Goal: Task Accomplishment & Management: Complete application form

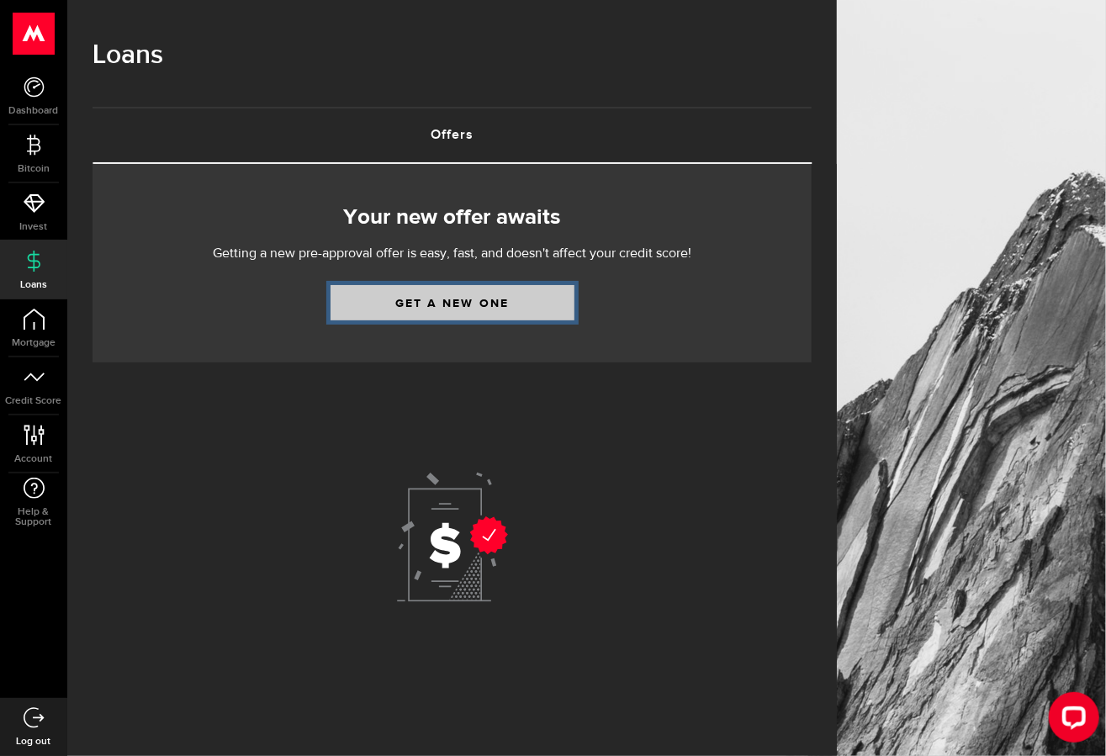
click at [420, 309] on link "Get a new one" at bounding box center [453, 302] width 244 height 35
select select "Employed"
select select "2"
select select "bi_weekly"
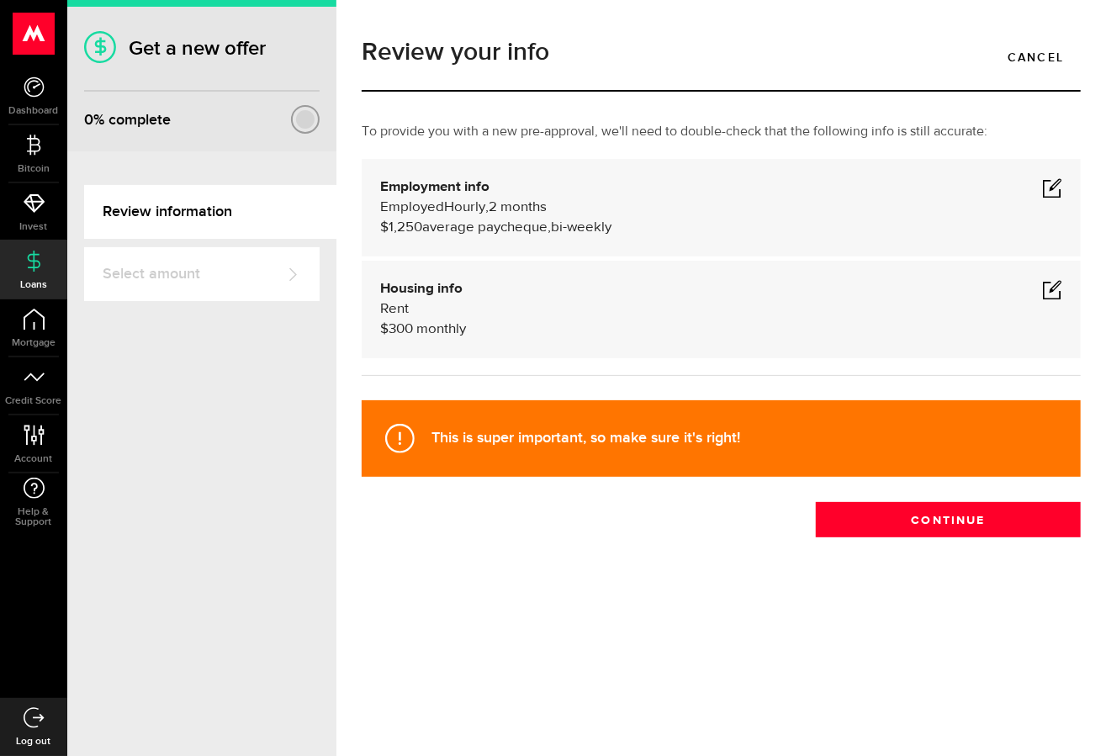
click at [1056, 188] on span at bounding box center [1052, 188] width 20 height 20
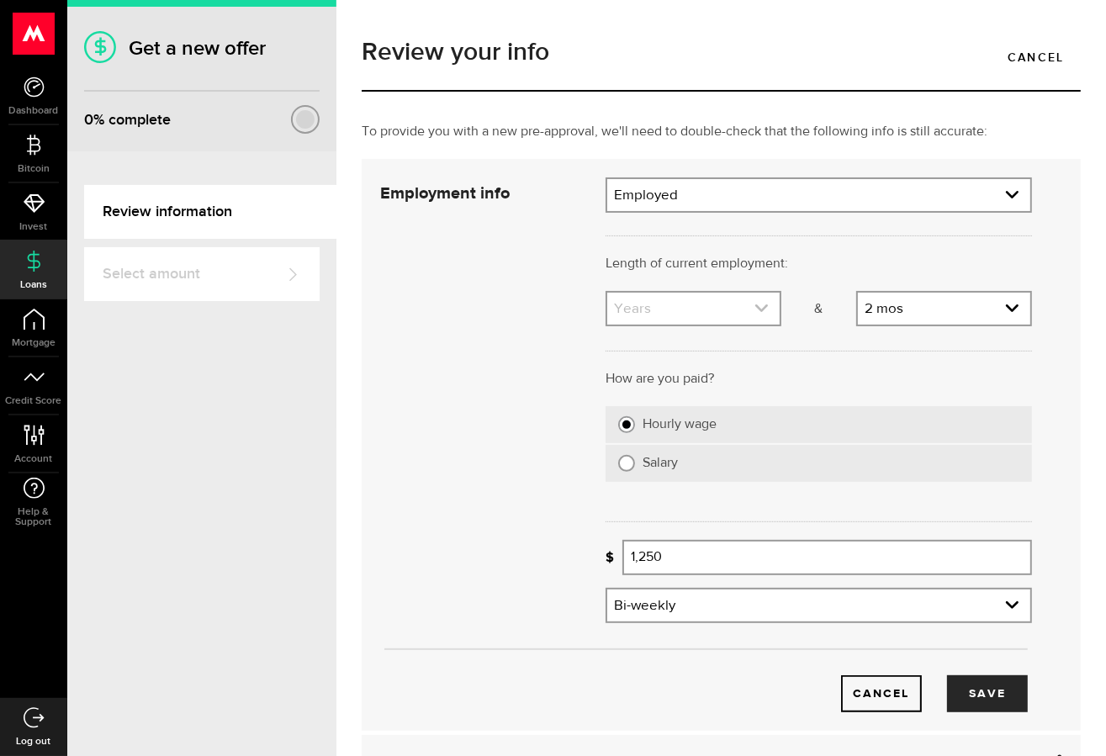
click at [681, 310] on link "expand select" at bounding box center [693, 309] width 172 height 32
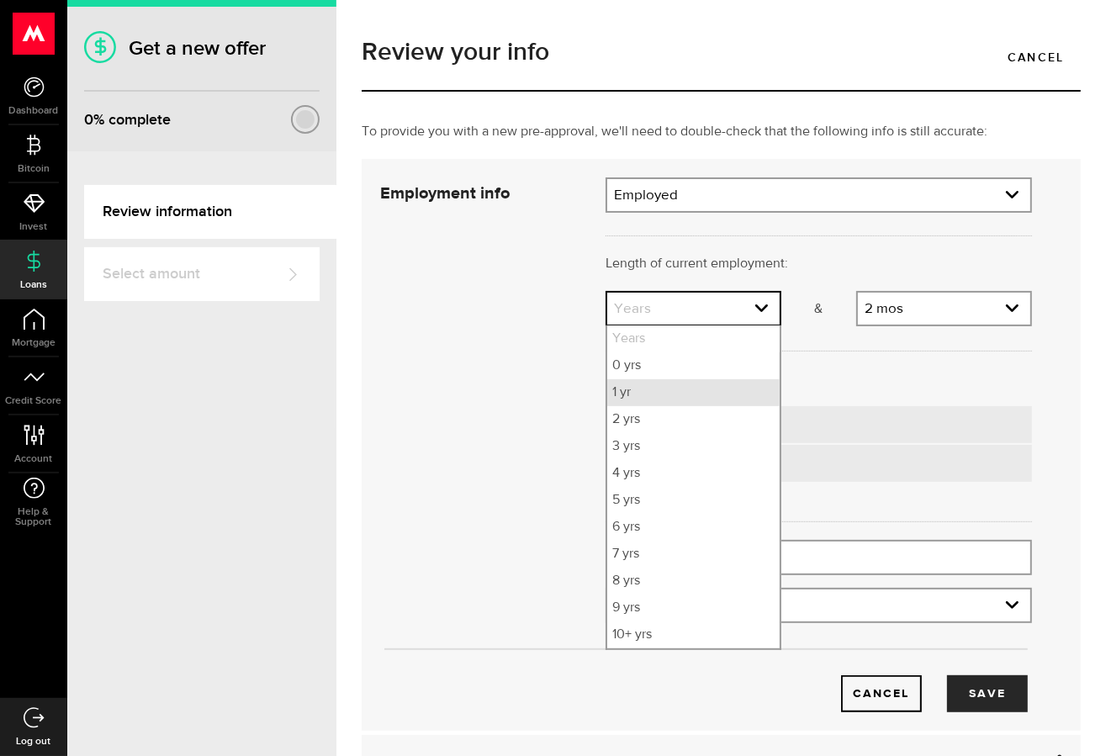
click at [669, 393] on li "1 yr" at bounding box center [693, 392] width 172 height 27
select select "1"
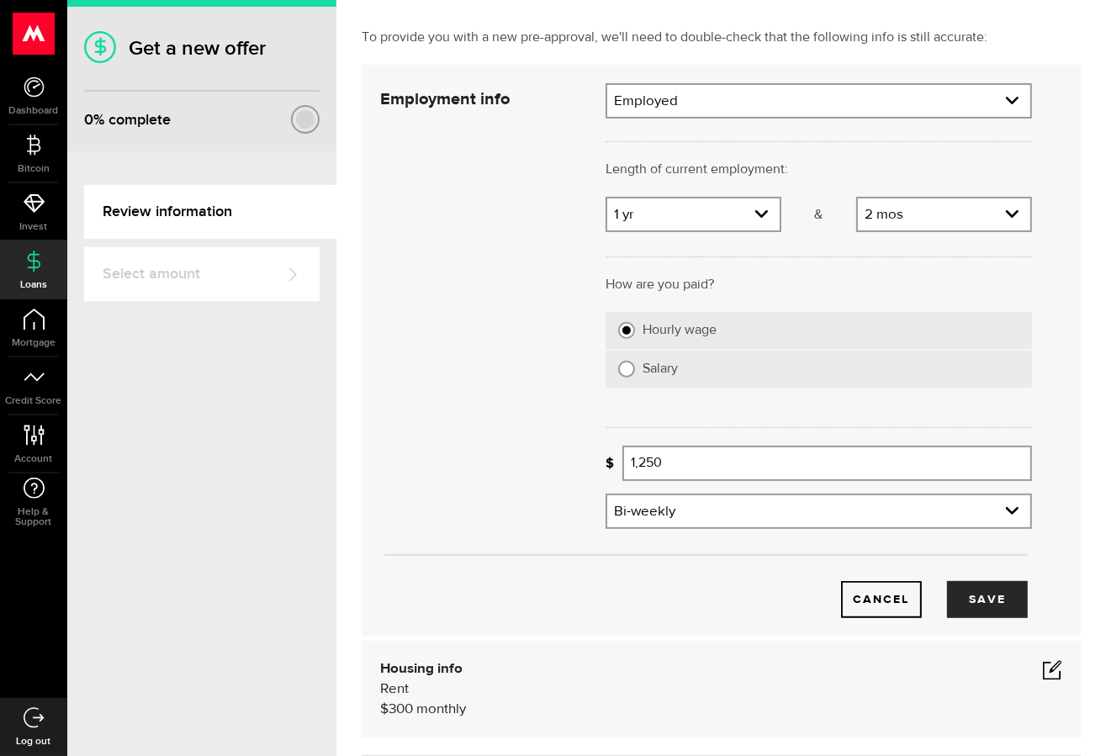
scroll to position [101, 0]
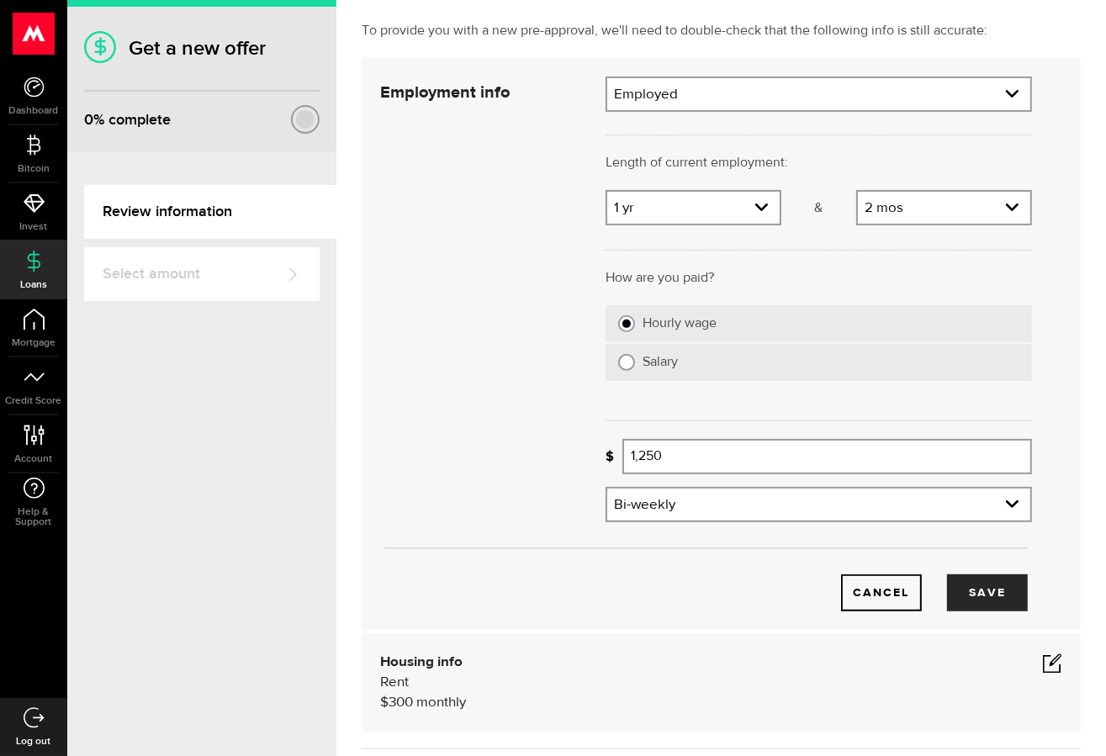
click at [669, 358] on label "Salary" at bounding box center [831, 362] width 377 height 17
click at [635, 358] on input "Salary" at bounding box center [626, 362] width 17 height 17
radio input "true"
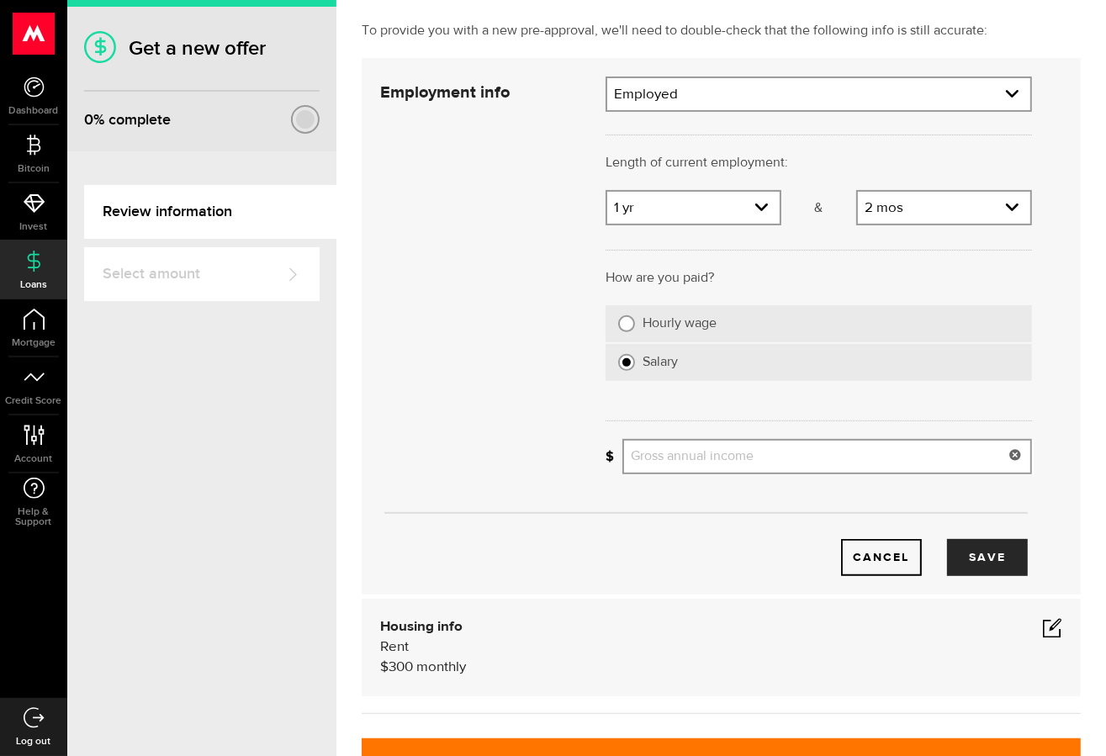
click at [713, 462] on input "Gross annual income" at bounding box center [828, 456] width 410 height 35
type input "60,000"
click at [1002, 552] on button "Save" at bounding box center [987, 557] width 81 height 37
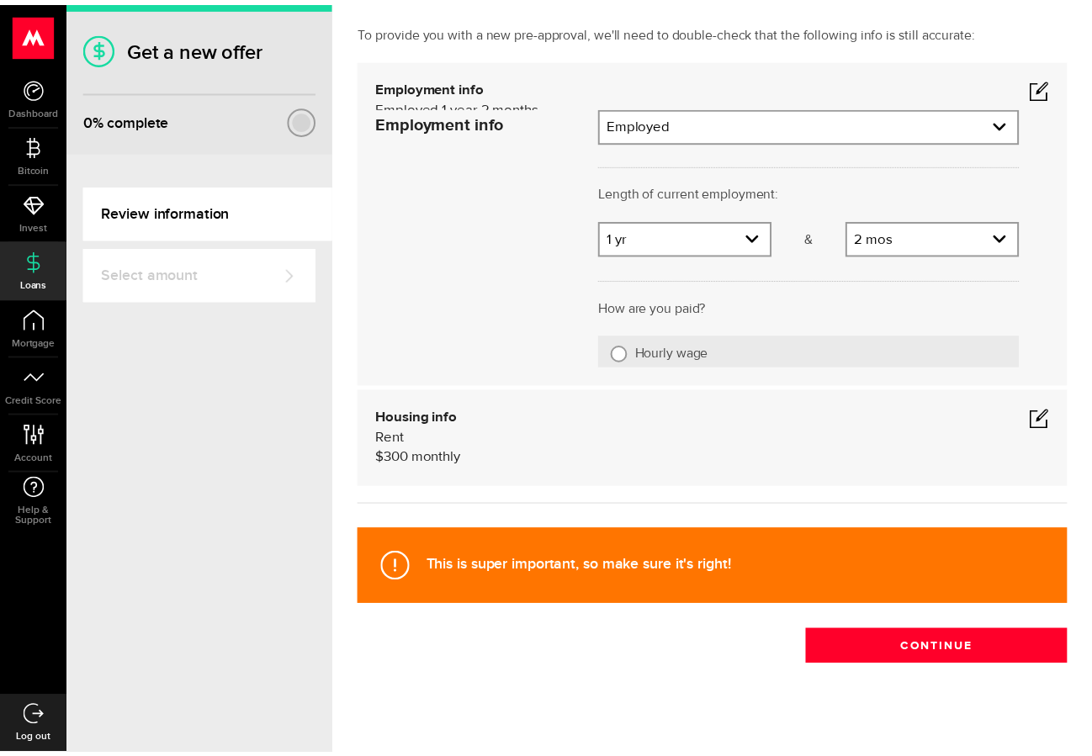
scroll to position [0, 0]
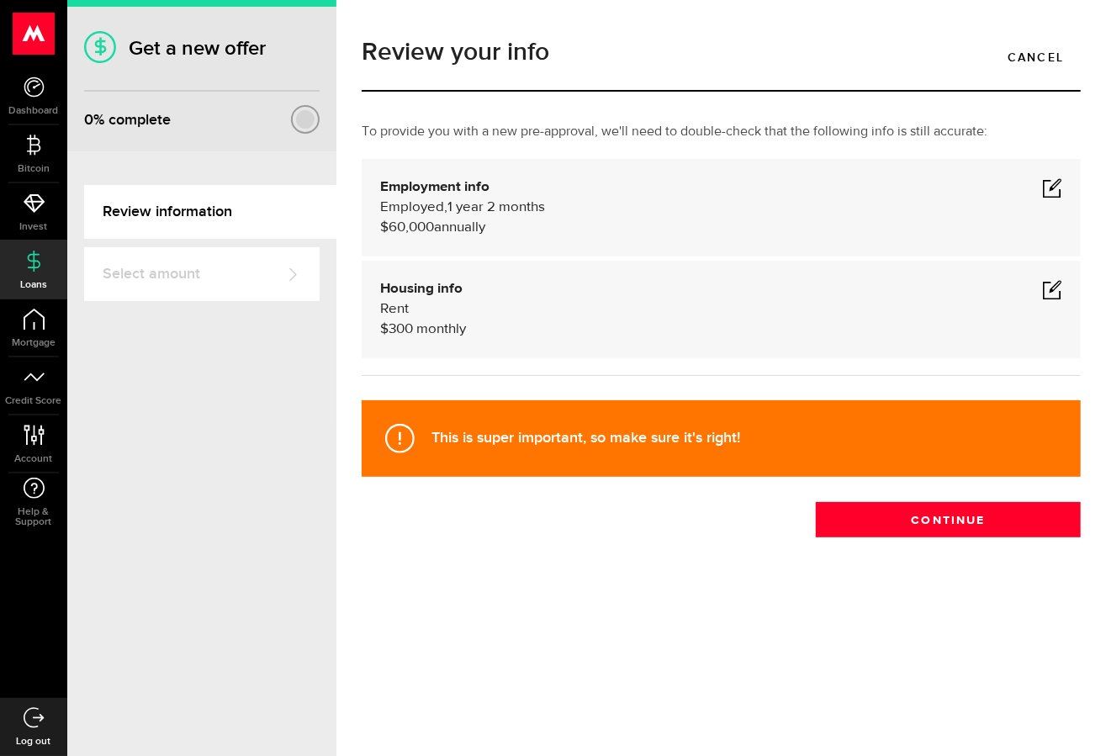
click at [1056, 291] on span at bounding box center [1052, 289] width 20 height 20
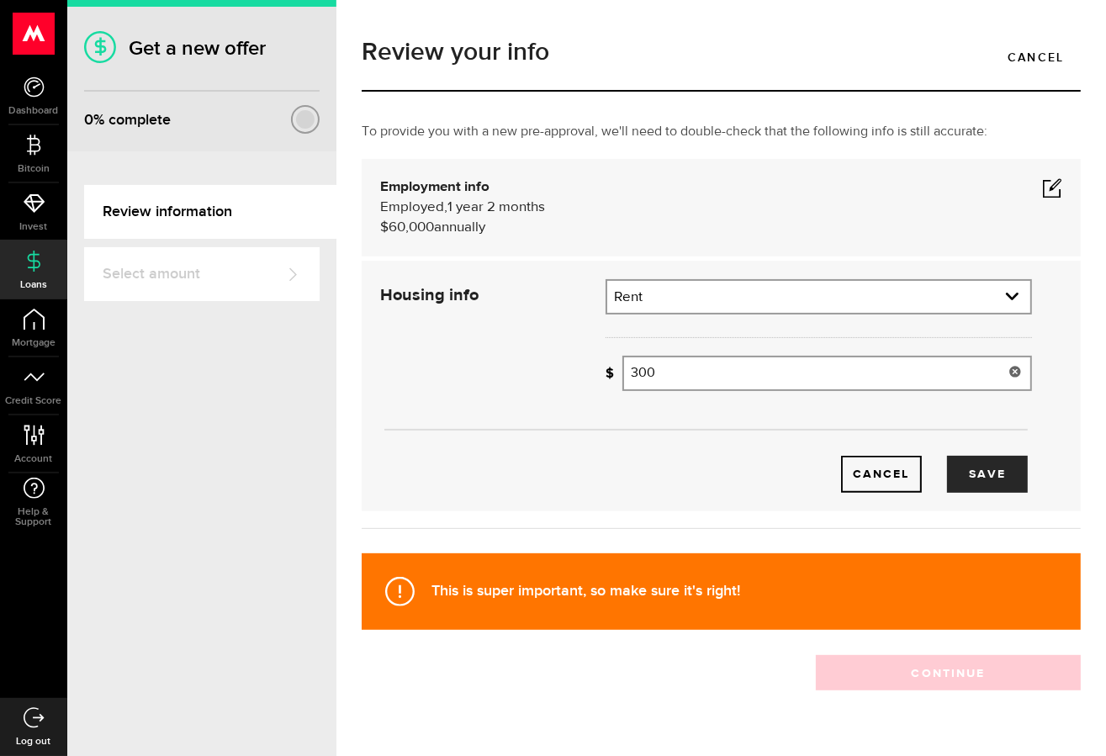
drag, startPoint x: 683, startPoint y: 367, endPoint x: 590, endPoint y: 371, distance: 93.5
click at [623, 371] on input "300" at bounding box center [828, 373] width 410 height 35
type input "1,795"
click at [490, 385] on div "Cancel Save" at bounding box center [706, 386] width 702 height 214
click at [1001, 484] on button "Save" at bounding box center [987, 474] width 81 height 37
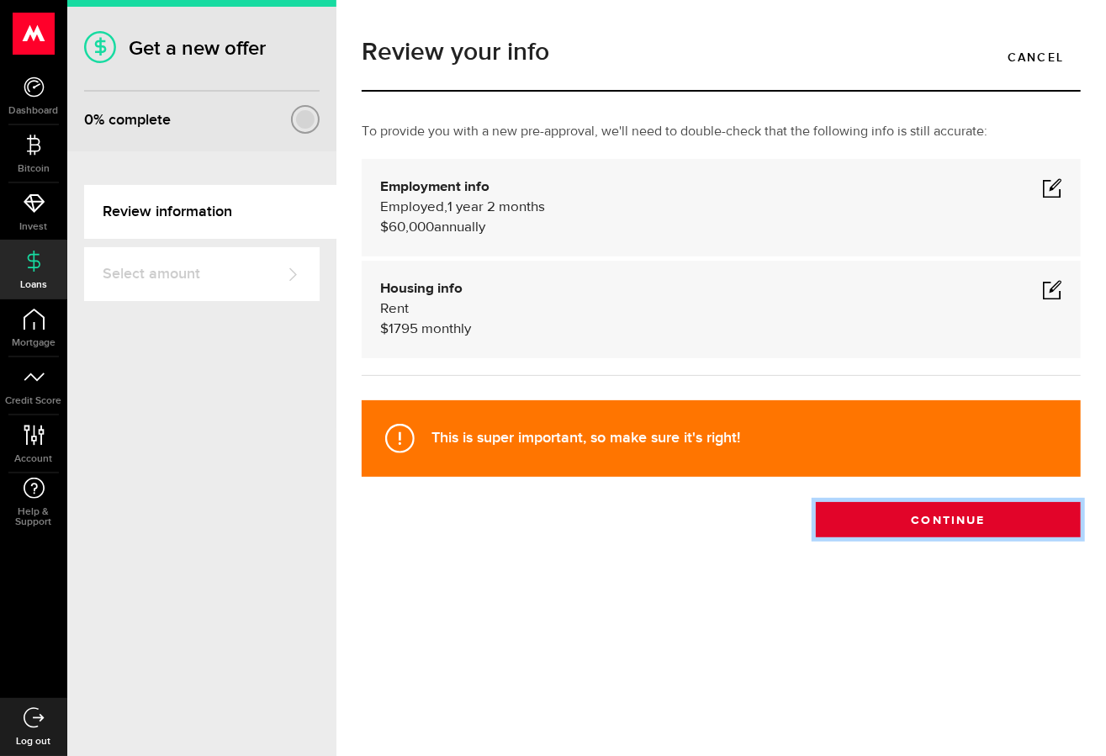
click at [941, 531] on button "Continue" at bounding box center [948, 519] width 265 height 35
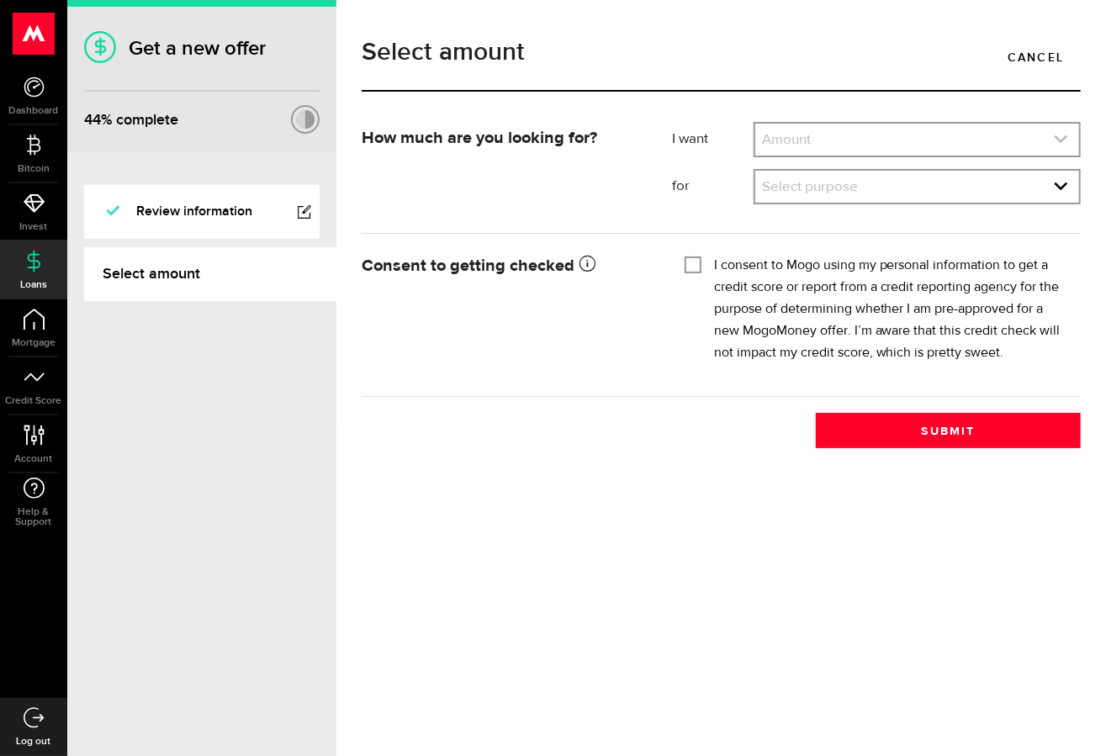
click at [851, 145] on link "expand select" at bounding box center [917, 140] width 324 height 32
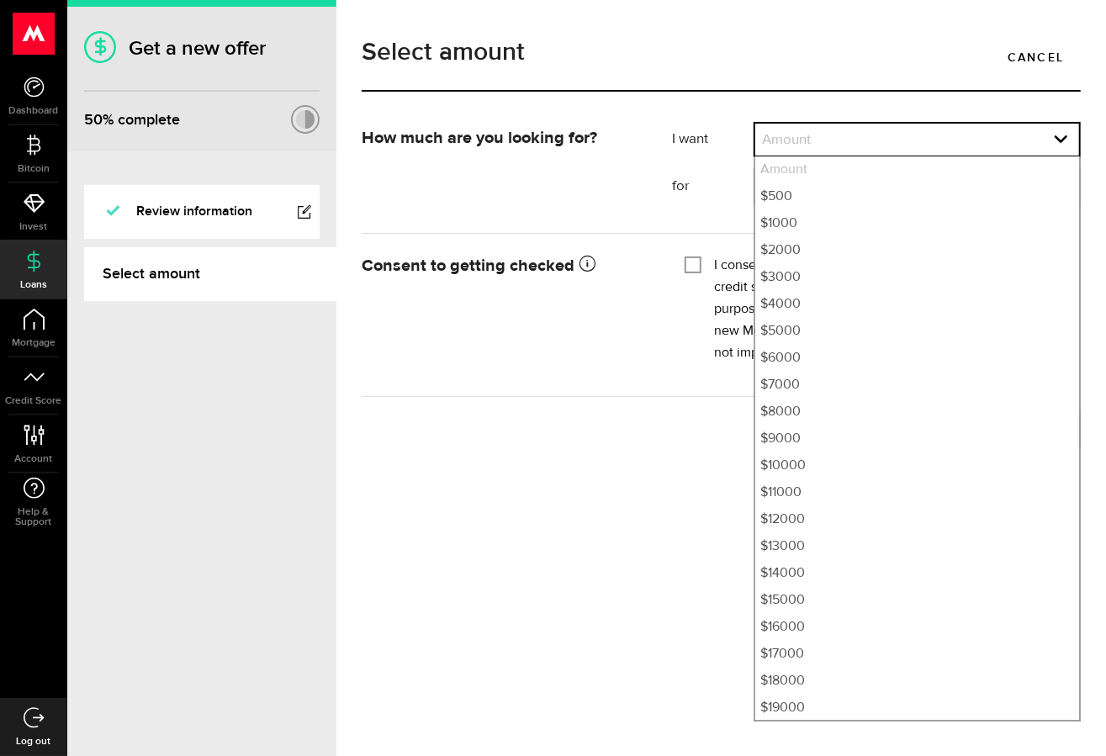
click at [604, 465] on div "Select amount Cancel How much are you looking for? I want Amount How much credi…" at bounding box center [722, 378] width 770 height 756
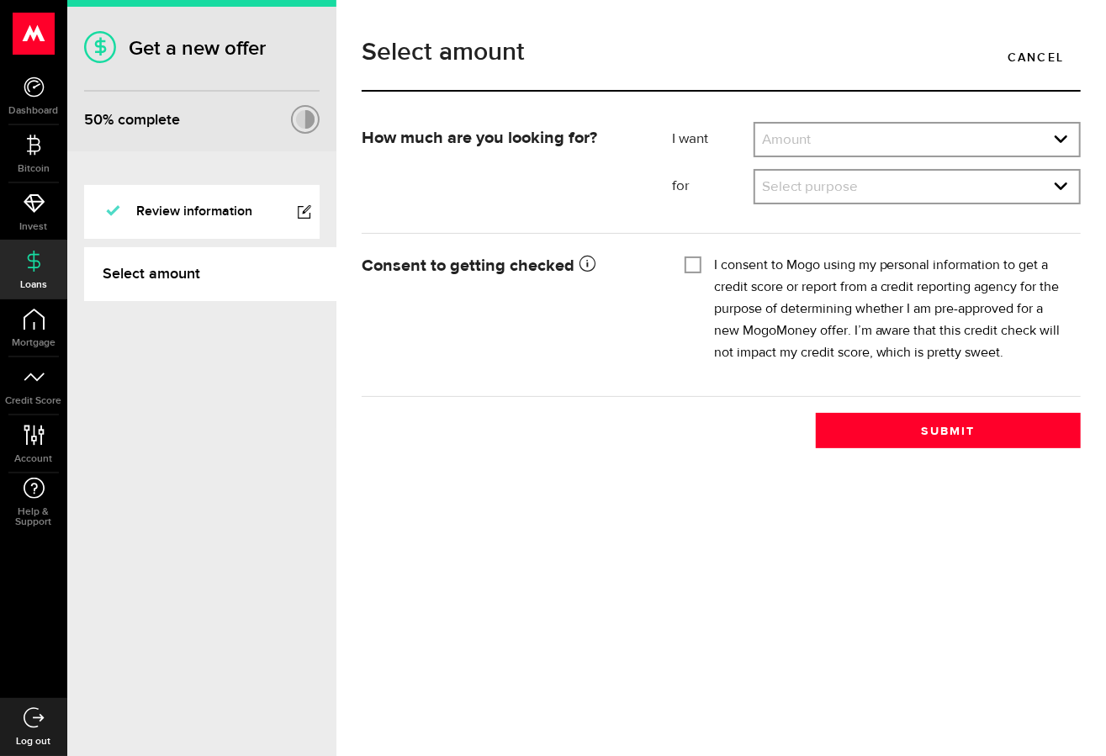
click at [873, 166] on ul "I want Amount How much credit would you like? Amount Amount $500 $1000 $2000 $3…" at bounding box center [876, 163] width 409 height 82
click at [872, 183] on link "expand select" at bounding box center [917, 187] width 324 height 32
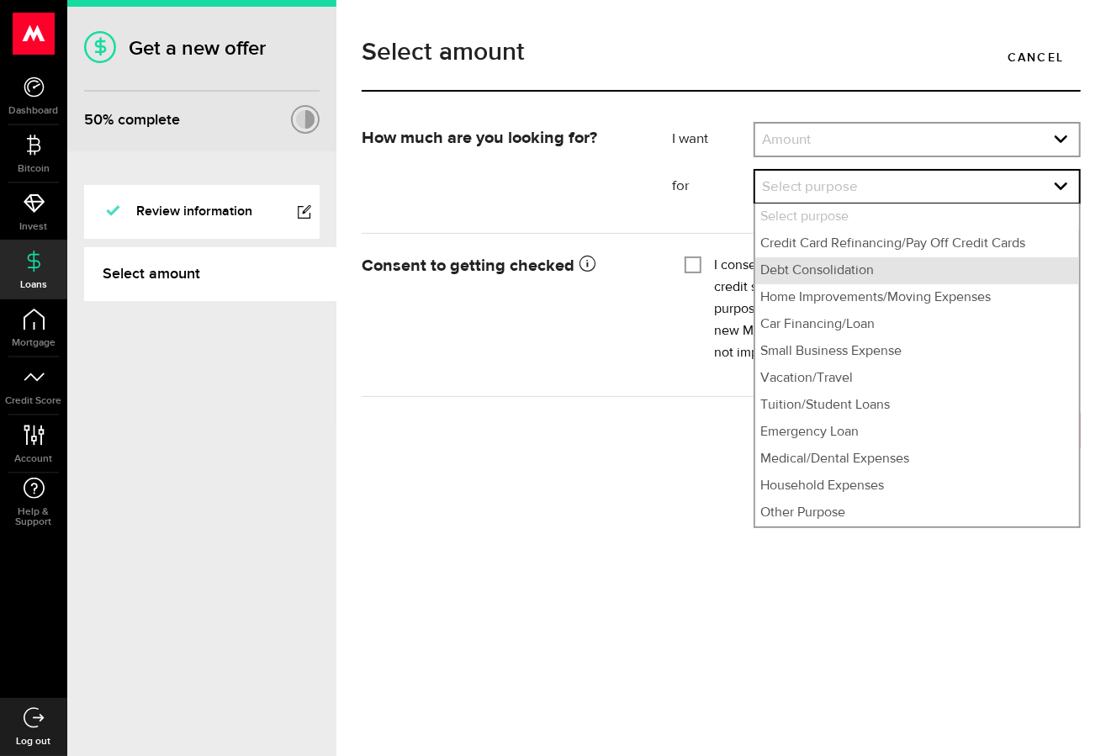
click at [861, 270] on li "Debt Consolidation" at bounding box center [917, 270] width 324 height 27
select select "Debt Consolidation"
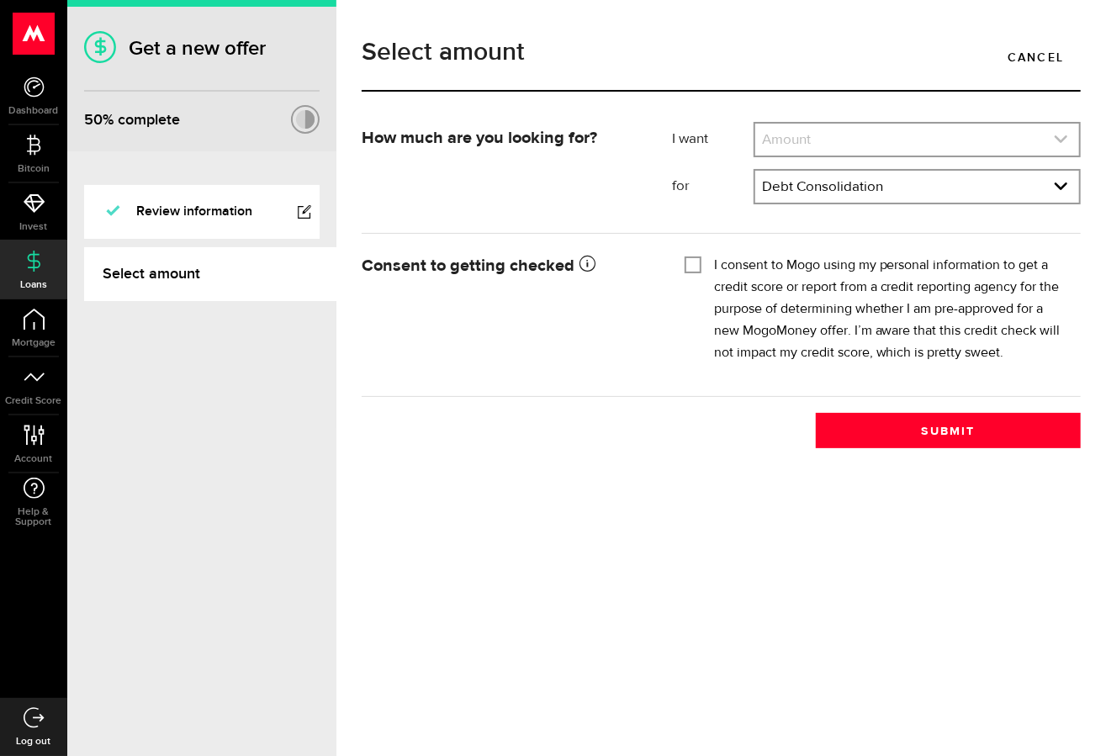
click at [872, 139] on link "expand select" at bounding box center [917, 140] width 324 height 32
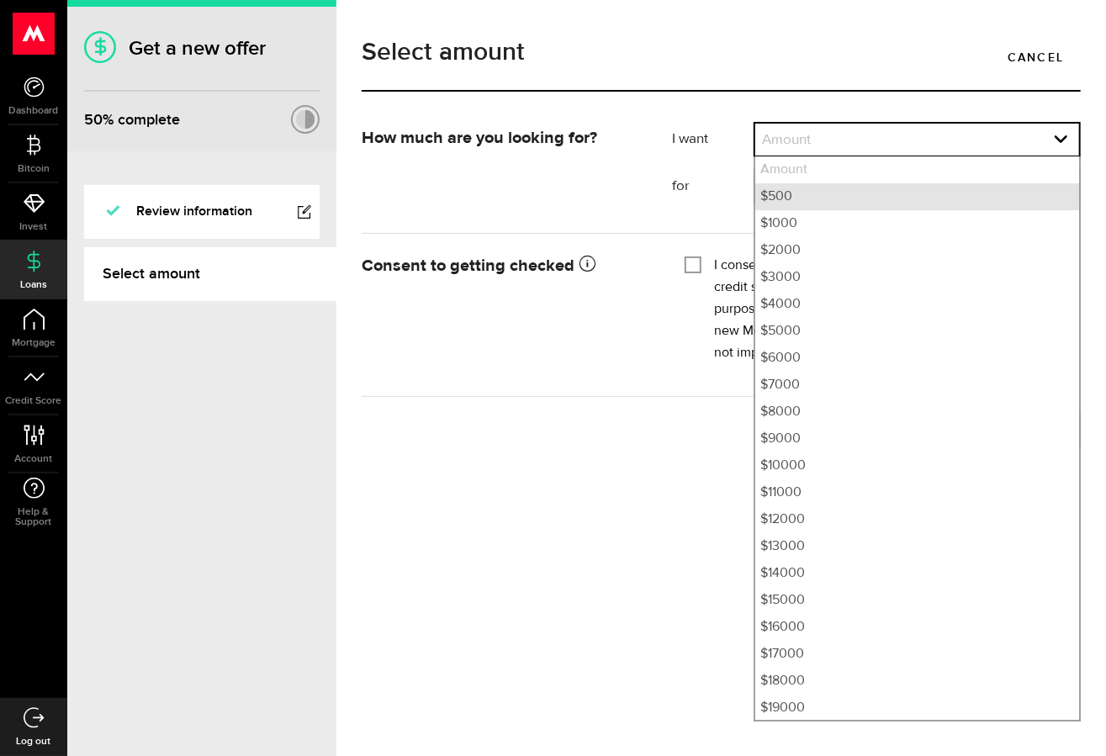
click at [869, 189] on li "$500" at bounding box center [917, 196] width 324 height 27
select select "500"
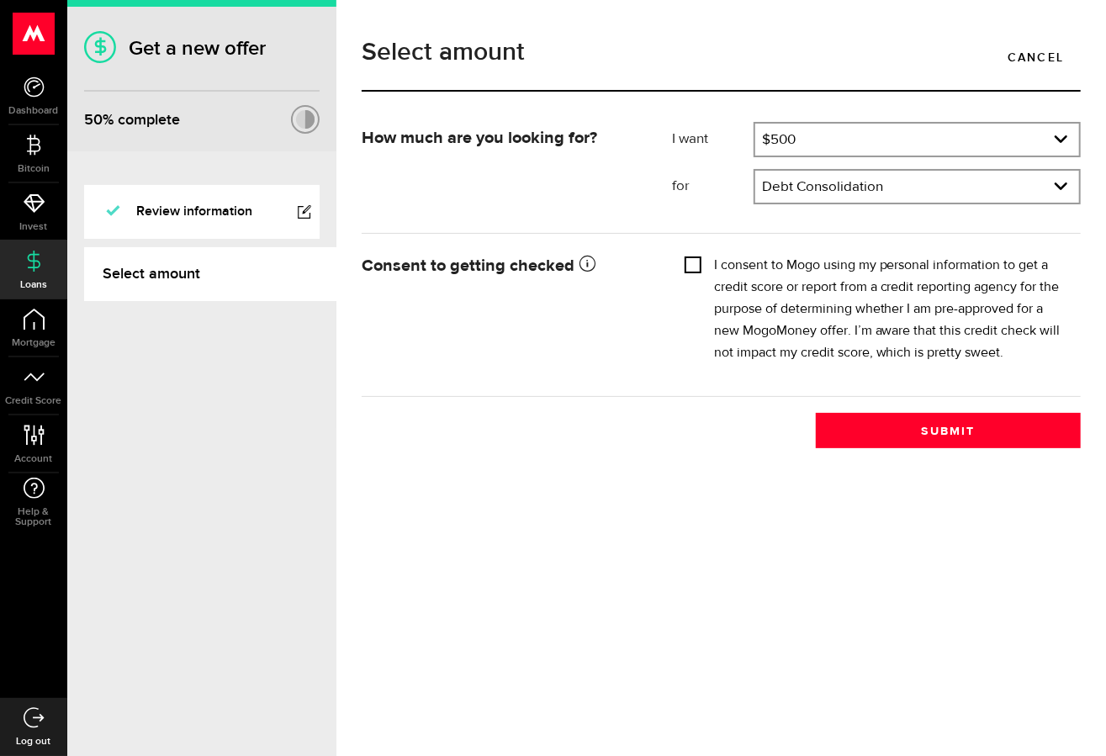
click at [692, 258] on input "I consent to Mogo using my personal information to get a credit score or report…" at bounding box center [693, 263] width 17 height 17
checkbox input "true"
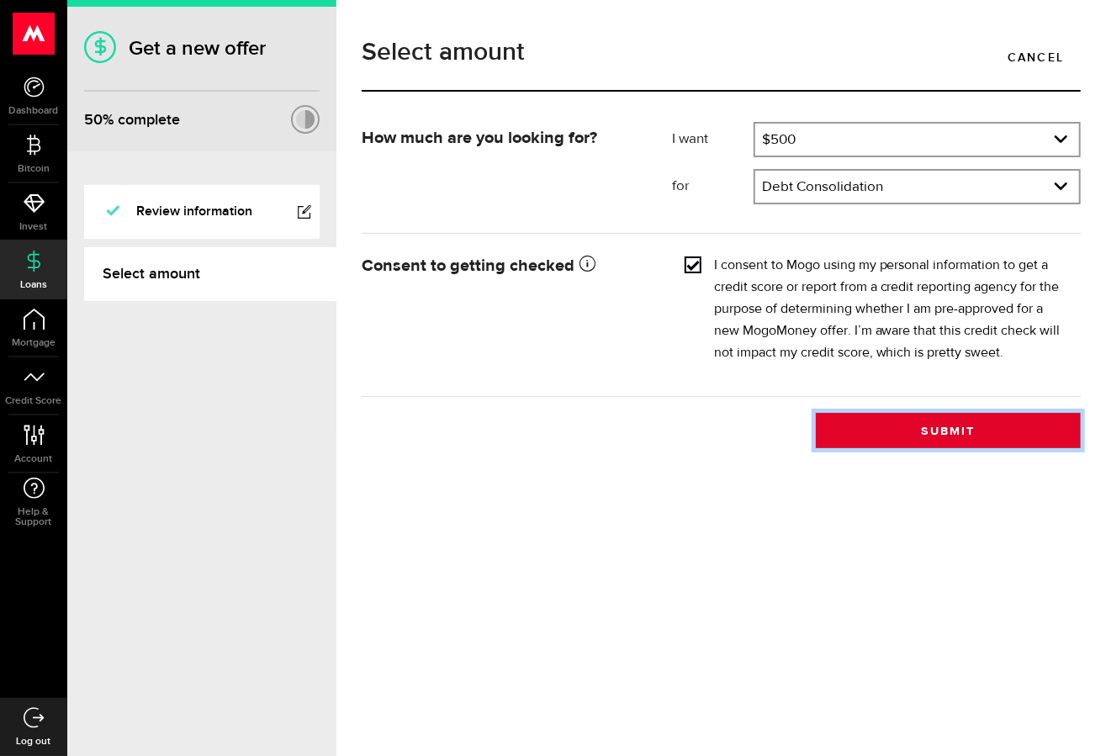
click at [965, 431] on button "Submit" at bounding box center [948, 430] width 265 height 35
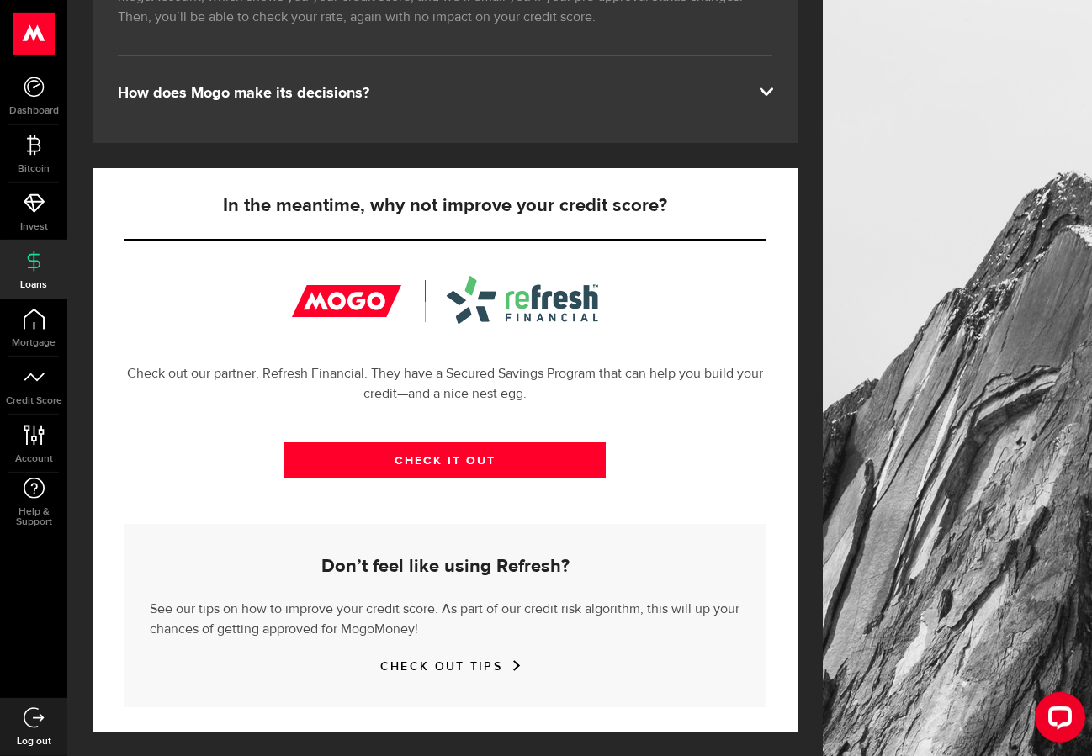
scroll to position [409, 0]
